Goal: Transaction & Acquisition: Download file/media

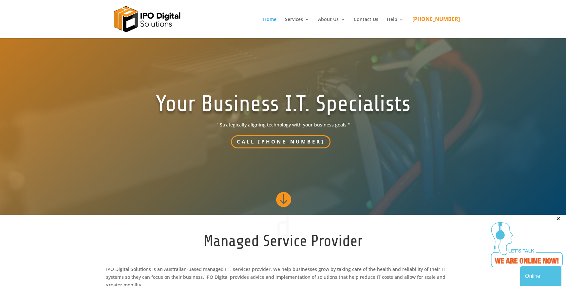
click at [448, 97] on div "Your Business I.T. Specialists " Strategically aligning technology with your bu…" at bounding box center [283, 119] width 354 height 78
click at [356, 41] on section "Your Business I.T. Specialists " Strategically aligning technology with your bu…" at bounding box center [283, 119] width 566 height 191
click at [479, 22] on header "Home Services Microsoft 365 Endpoint Protection Remote Working About Us Testimo…" at bounding box center [283, 19] width 566 height 38
click at [297, 34] on div at bounding box center [283, 19] width 354 height 38
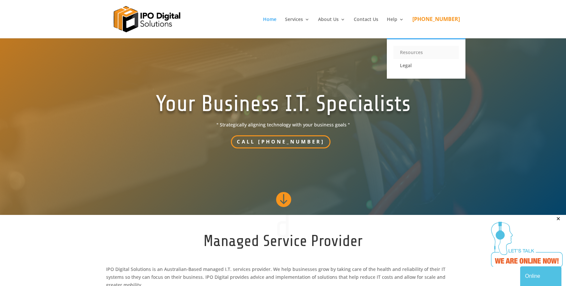
click at [418, 53] on link "Resources" at bounding box center [425, 52] width 65 height 13
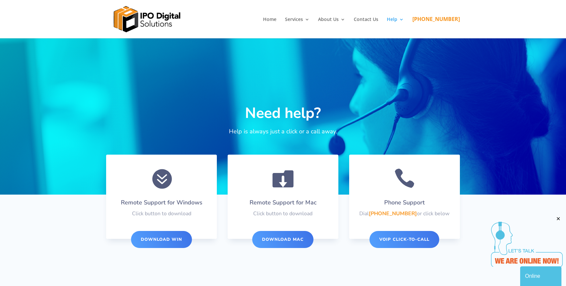
click at [287, 240] on link "DOWNLOAD MAC" at bounding box center [282, 239] width 61 height 17
click at [290, 238] on link "DOWNLOAD MAC" at bounding box center [282, 239] width 61 height 17
click at [392, 259] on div "Need help? Help is always just a click or a call away.  Remote Support for Win…" at bounding box center [283, 156] width 566 height 236
click at [278, 238] on link "DOWNLOAD MAC" at bounding box center [282, 239] width 61 height 17
click at [299, 237] on link "DOWNLOAD MAC" at bounding box center [282, 239] width 61 height 17
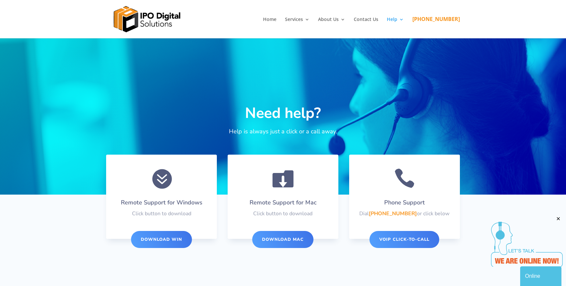
click at [285, 239] on link "DOWNLOAD MAC" at bounding box center [282, 239] width 61 height 17
click at [228, 266] on div "Need help? Help is always just a click or a call away.  Remote Support for Win…" at bounding box center [283, 156] width 566 height 236
click at [391, 103] on div "Need help? Help is always just a click or a call away." at bounding box center [283, 120] width 354 height 51
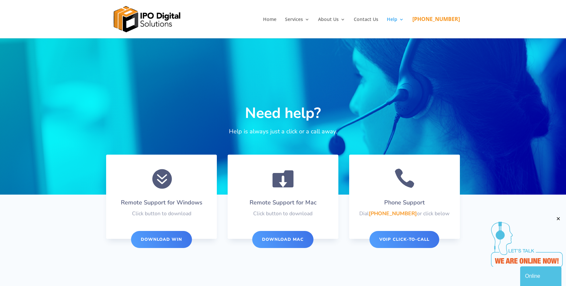
click at [182, 241] on link "DOWNLOAD WIN" at bounding box center [161, 239] width 61 height 17
click at [287, 239] on link "DOWNLOAD MAC" at bounding box center [282, 239] width 61 height 17
click at [82, 253] on div "Need help? Help is always just a click or a call away.  Remote Support for Win…" at bounding box center [283, 156] width 566 height 236
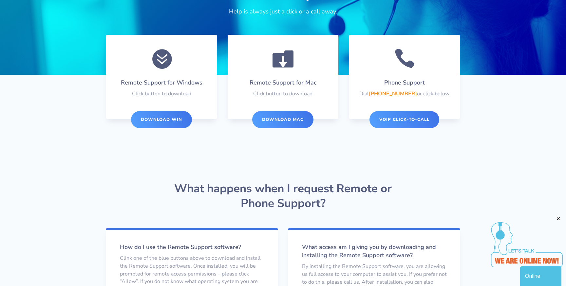
scroll to position [147, 0]
